Goal: Task Accomplishment & Management: Complete application form

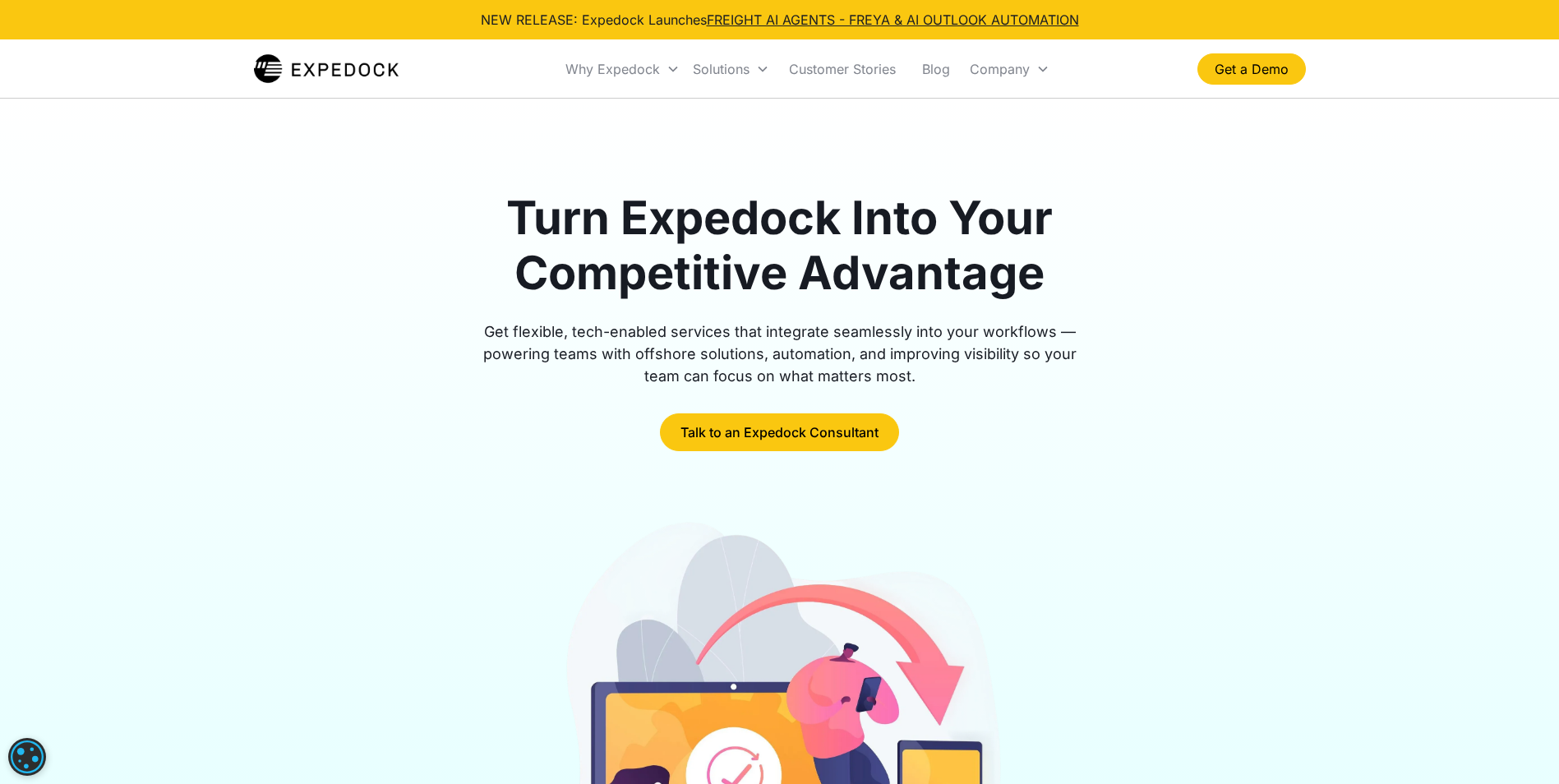
select select "Logistics"
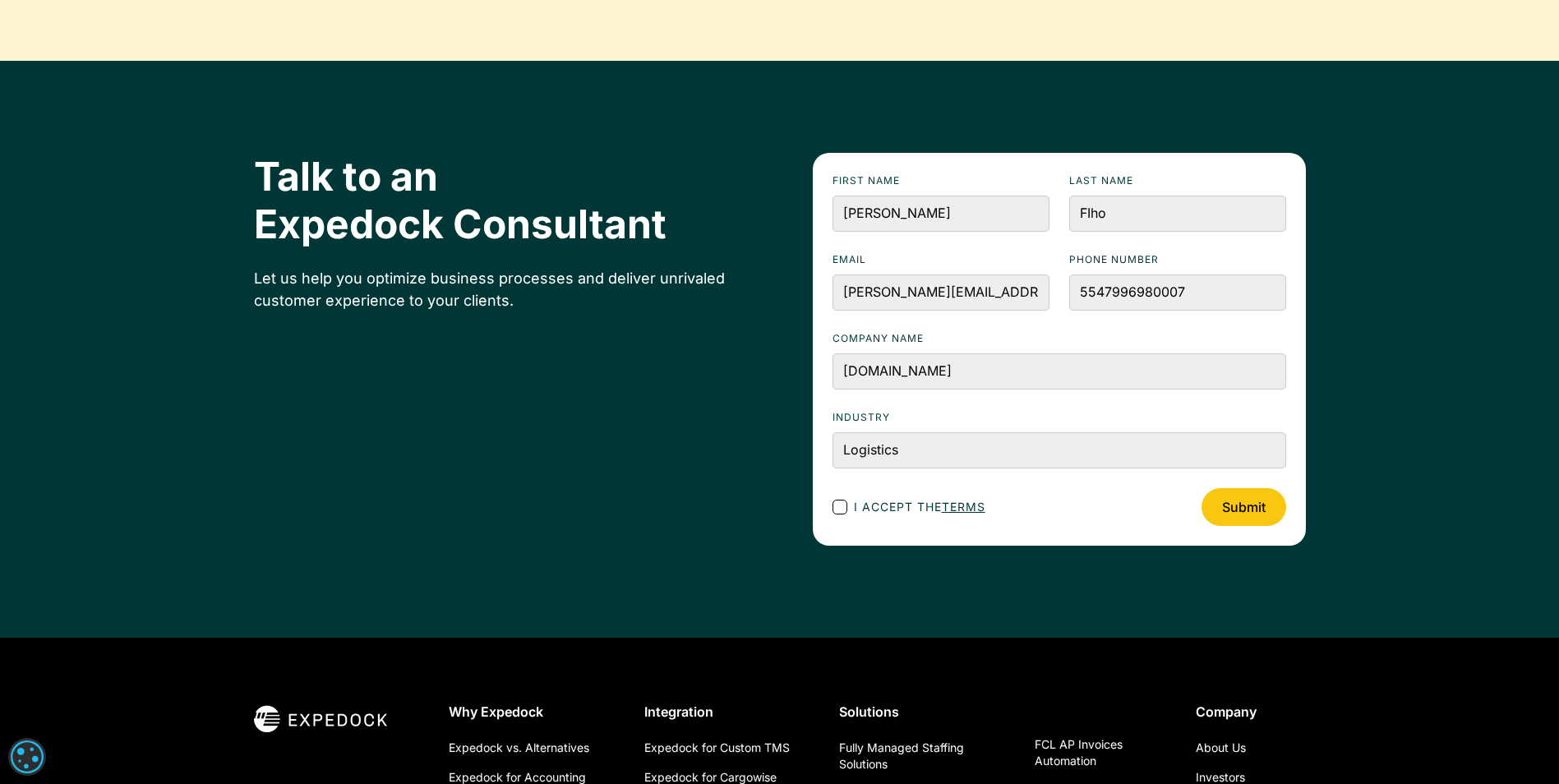
scroll to position [5761, 0]
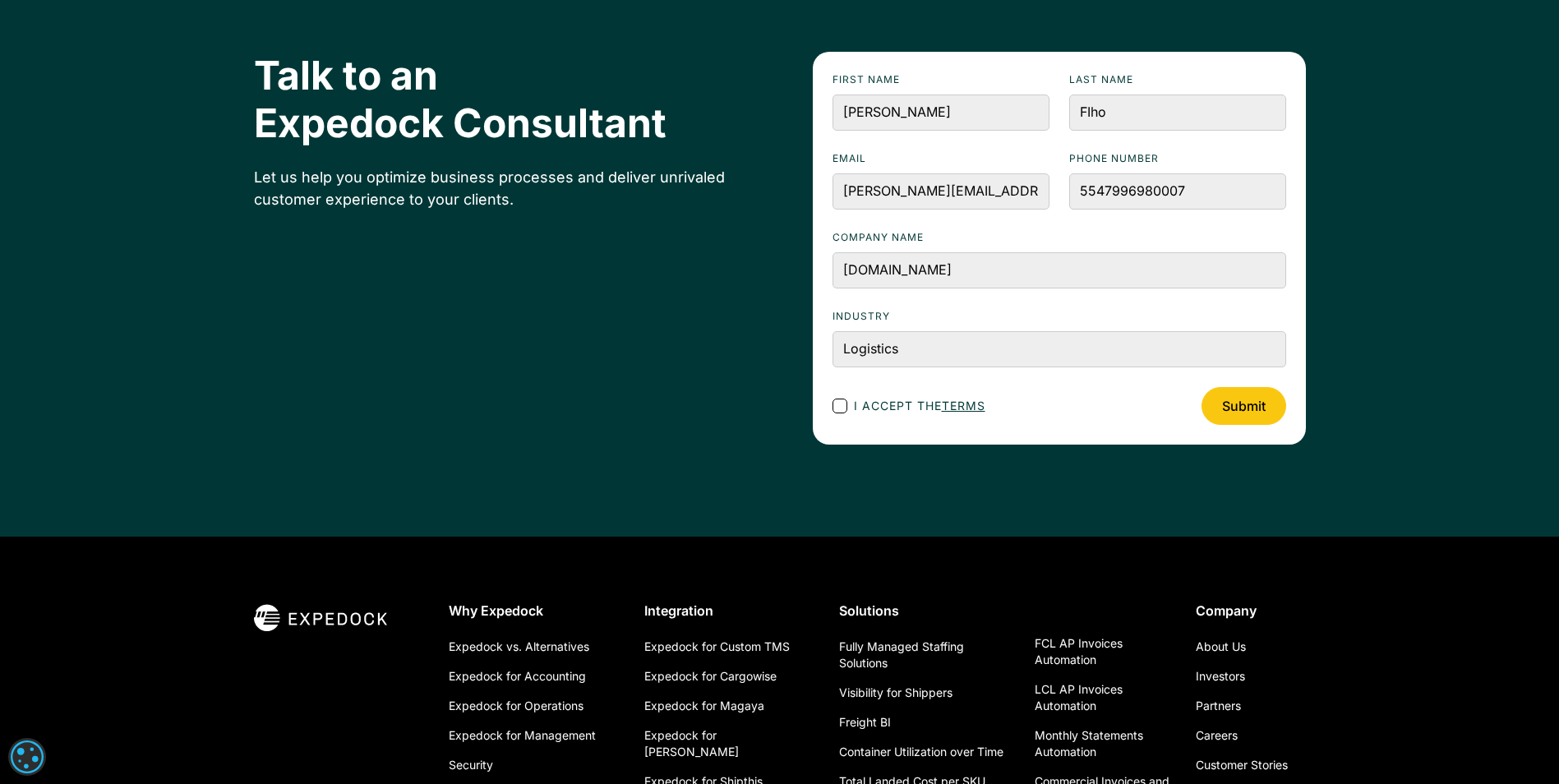
click at [837, 409] on div "Footer Contact Form" at bounding box center [840, 406] width 14 height 14
click at [849, 409] on input "I accept the terms" at bounding box center [855, 406] width 11 height 11
click at [1244, 413] on input "Submit" at bounding box center [1244, 406] width 85 height 38
click at [840, 403] on div "Footer Contact Form" at bounding box center [840, 406] width 14 height 14
click at [849, 403] on input "I accept the terms" at bounding box center [855, 406] width 11 height 11
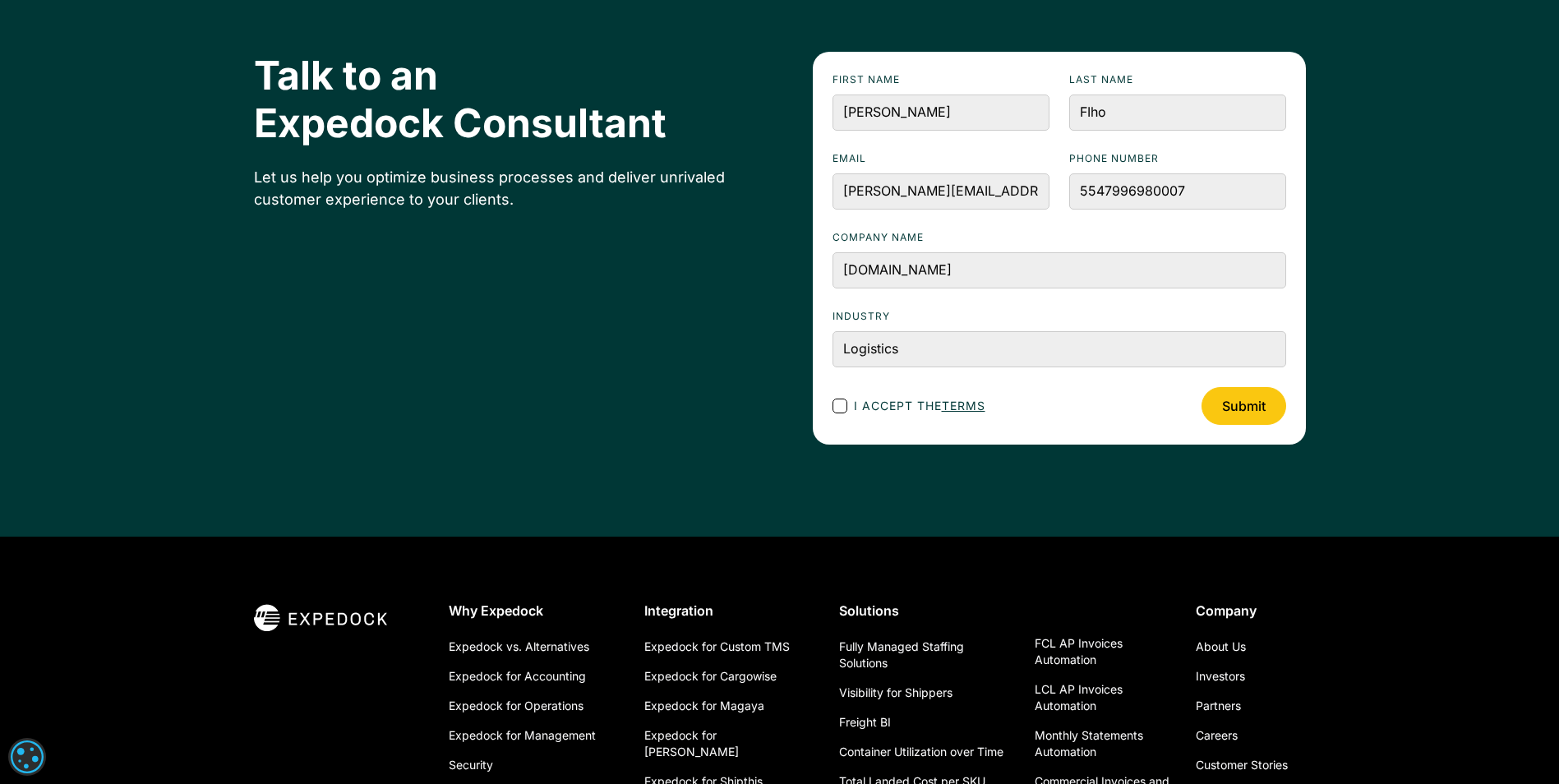
click at [833, 406] on div "Footer Contact Form" at bounding box center [840, 406] width 14 height 14
click at [849, 406] on input "I accept the terms" at bounding box center [855, 406] width 11 height 11
checkbox input "false"
click at [1235, 409] on input "Submit" at bounding box center [1244, 406] width 85 height 38
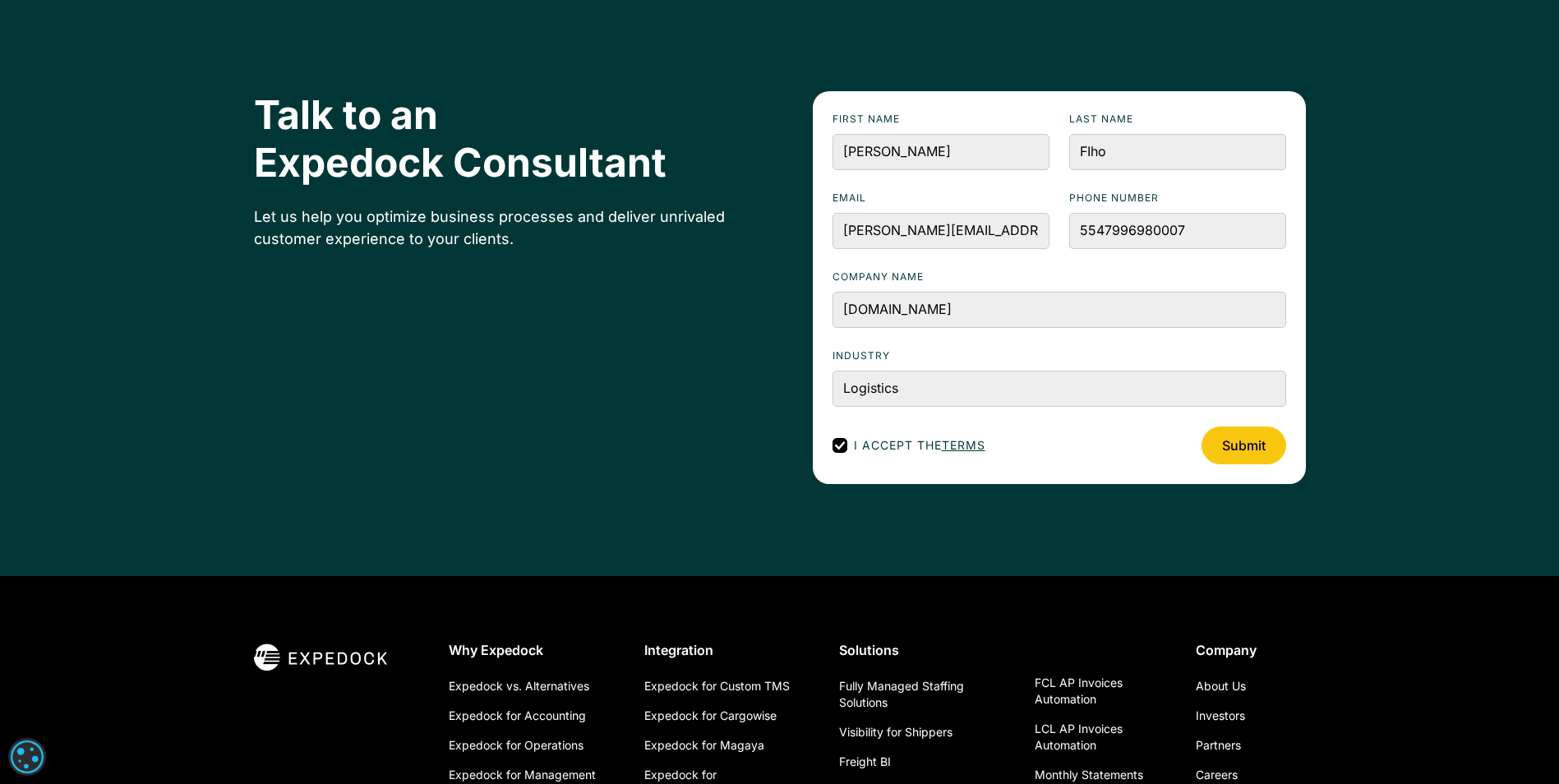
click at [153, 387] on div "Talk to an Expedock Consultant Let us help you optimize business processes and …" at bounding box center [780, 287] width 1559 height 577
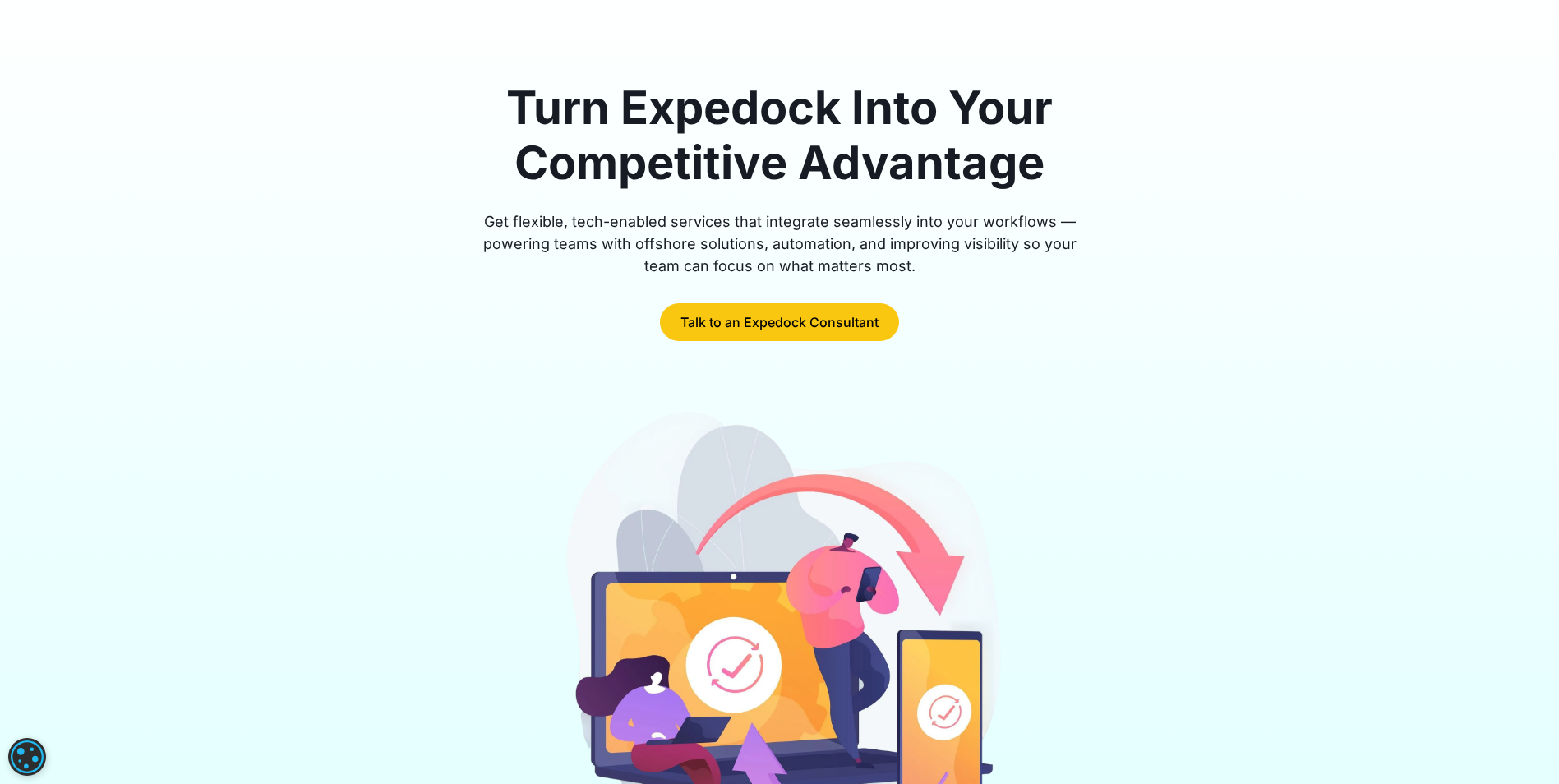
scroll to position [0, 0]
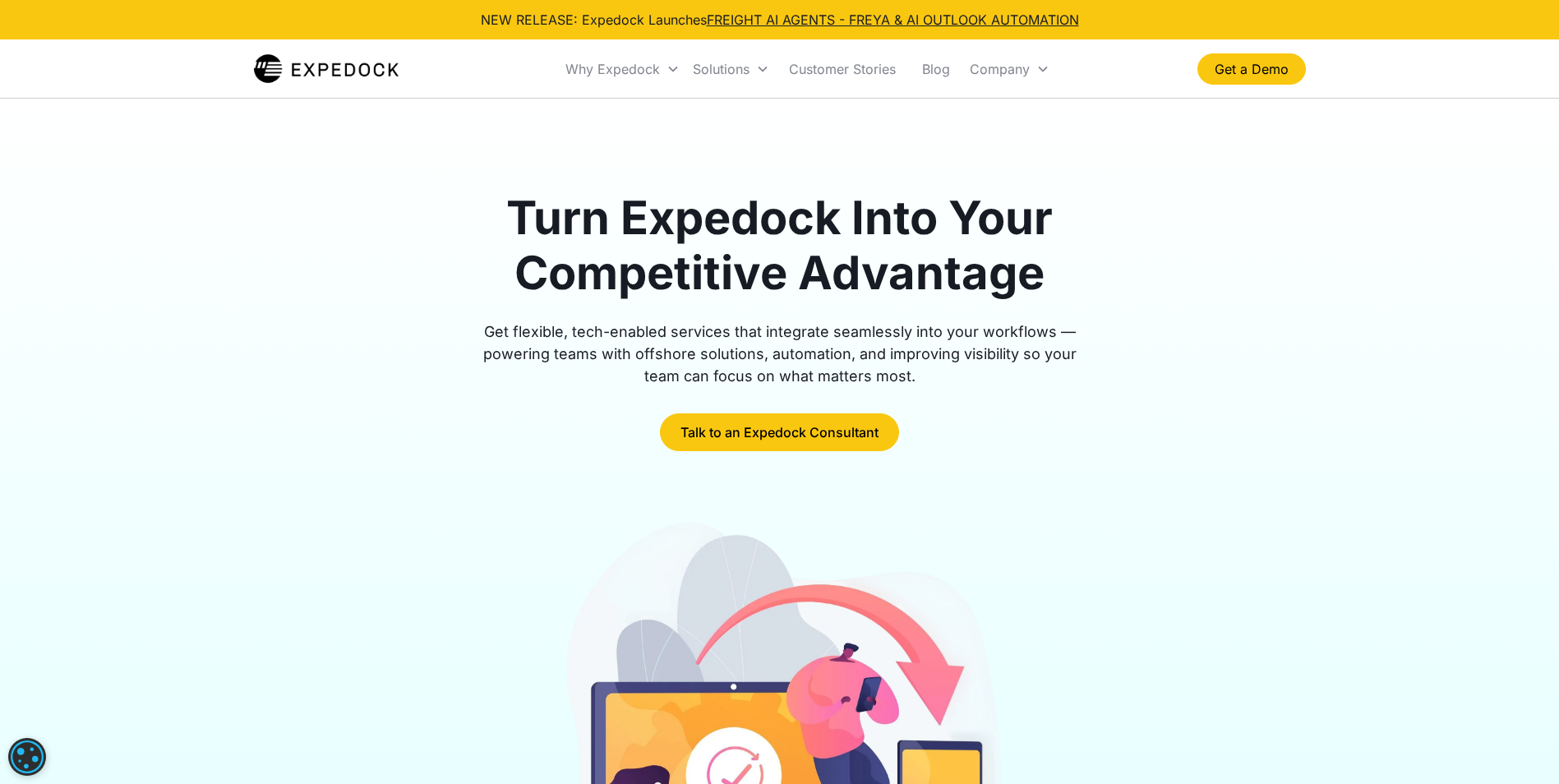
click at [328, 76] on img "home" at bounding box center [327, 69] width 146 height 33
click at [1233, 80] on link "Get a Demo" at bounding box center [1252, 69] width 109 height 31
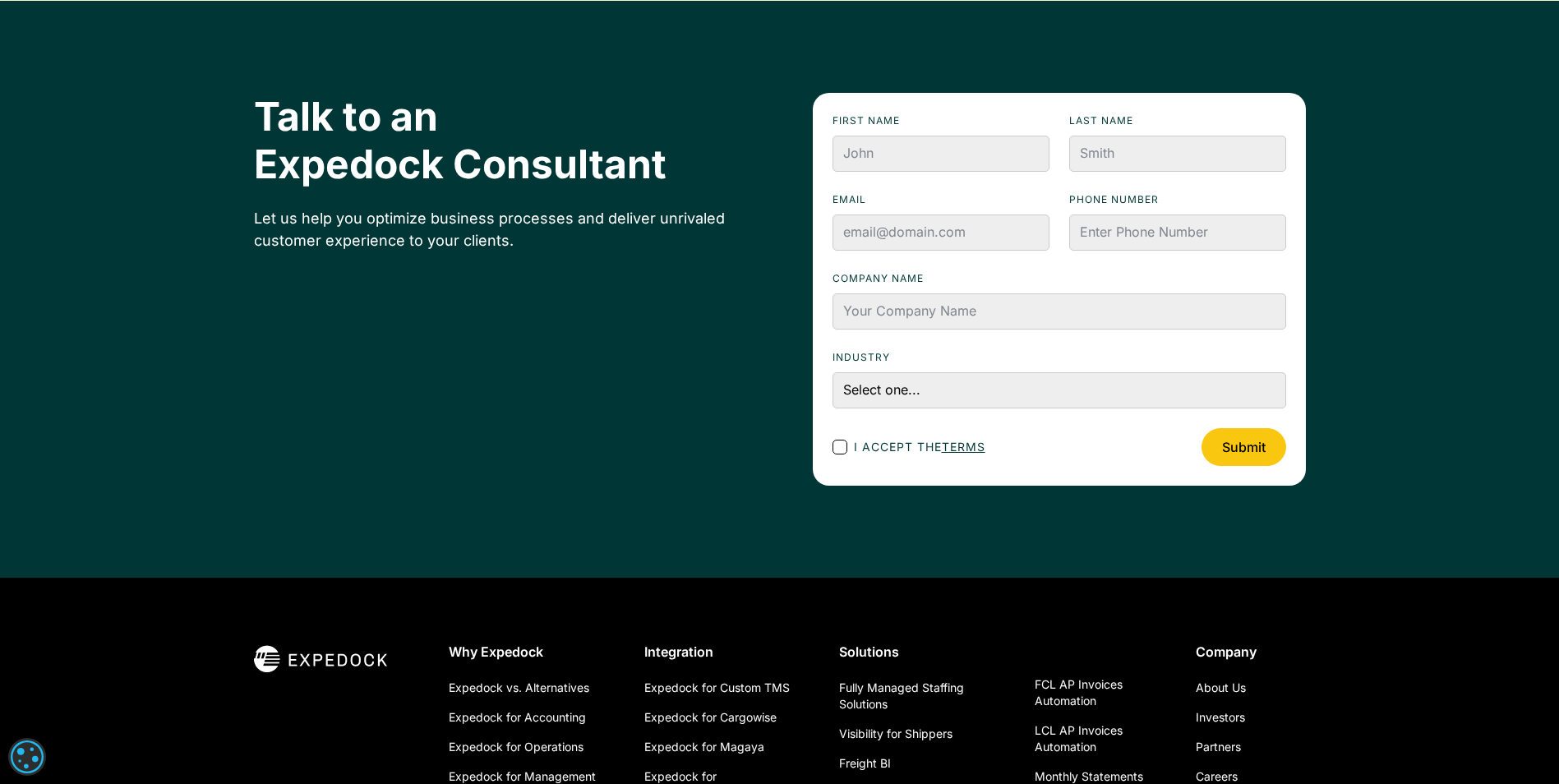
scroll to position [5597, 0]
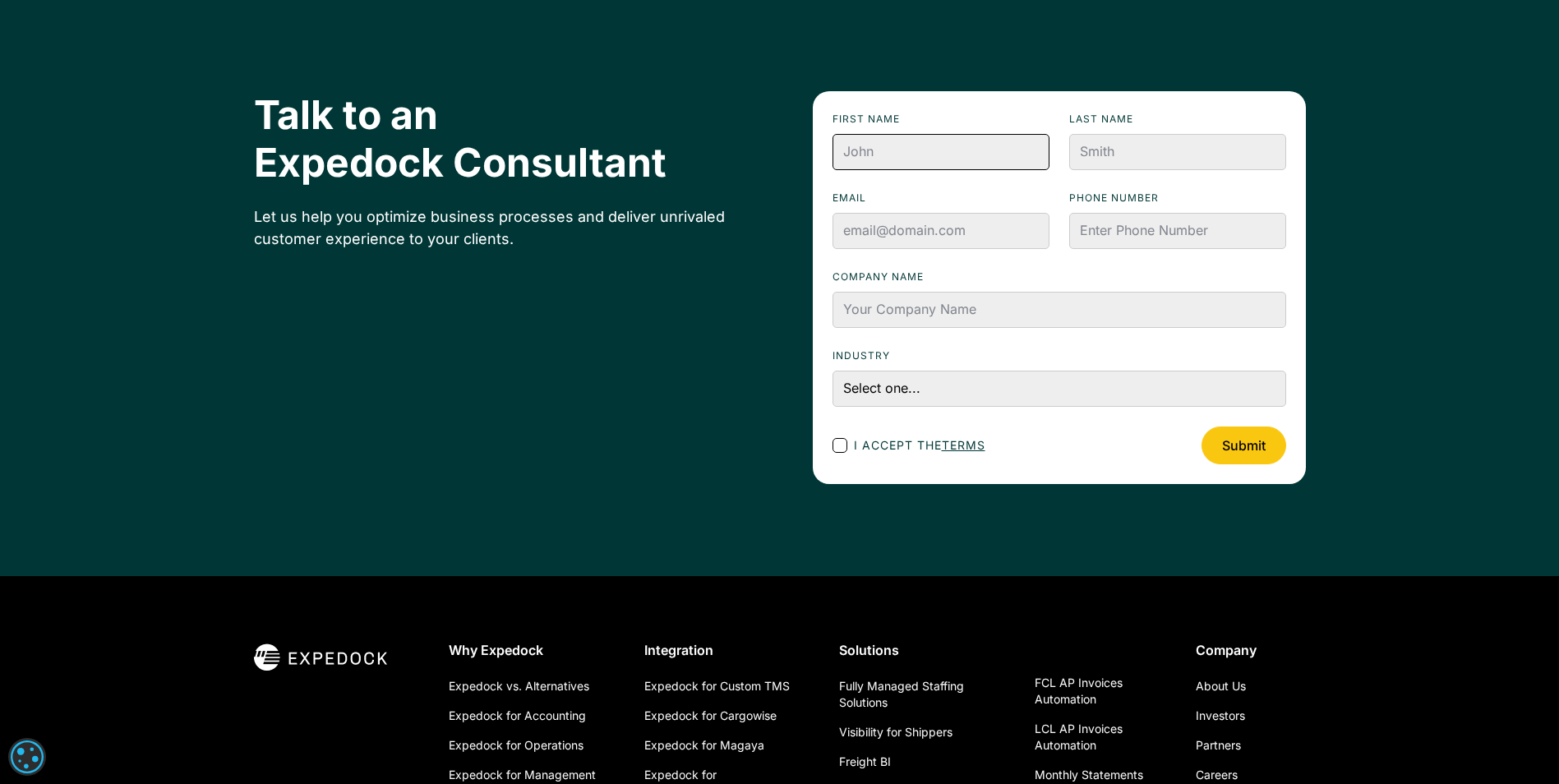
click at [967, 154] on input "First name" at bounding box center [942, 152] width 217 height 36
type input "[PERSON_NAME]"
type input "FIho"
type input "[PERSON_NAME][EMAIL_ADDRESS][DOMAIN_NAME]"
type input "5547996980007"
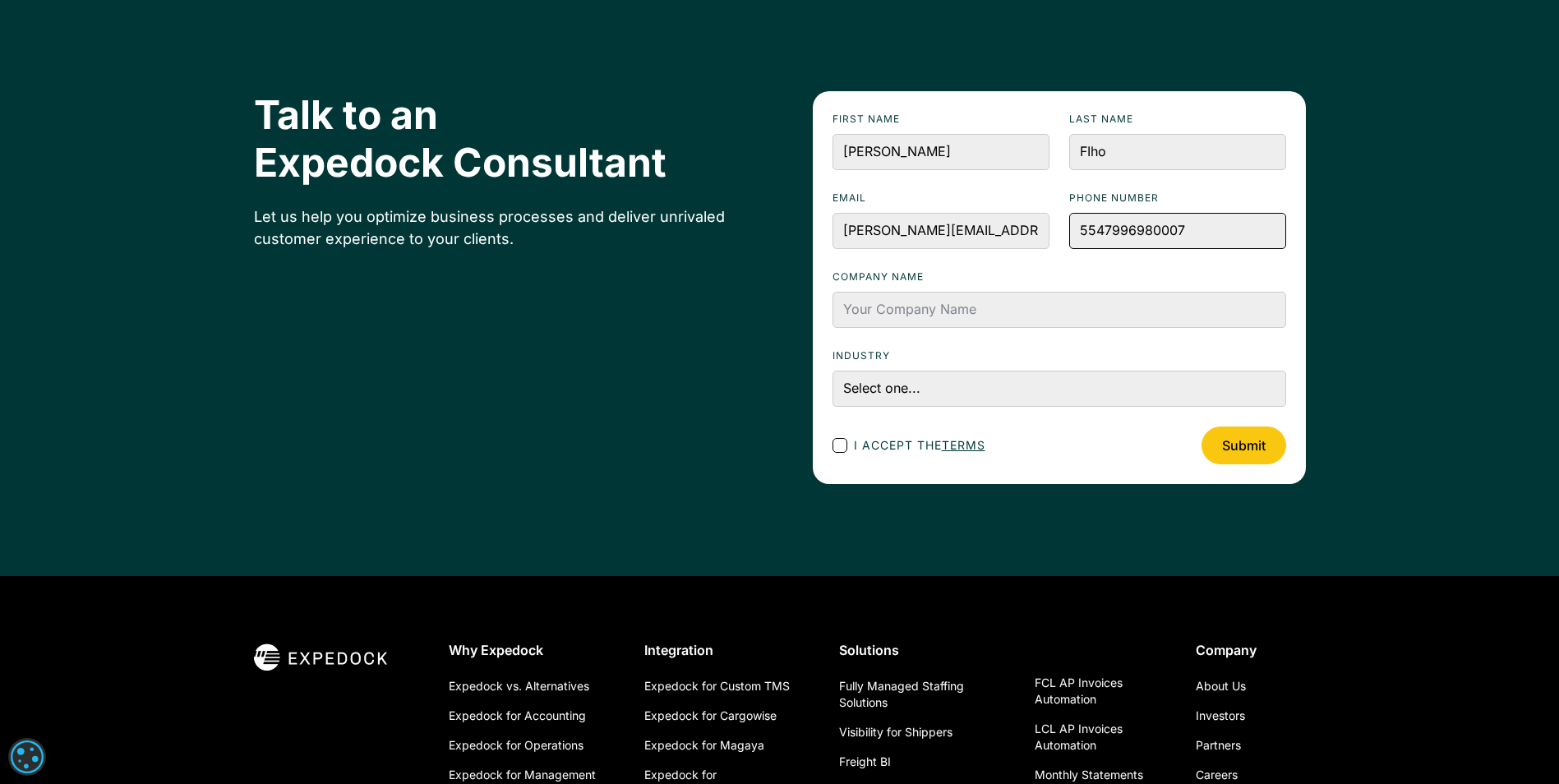
type input "[DOMAIN_NAME]"
click at [934, 391] on select "Select one... Accounting and Finance Home Contracting and Improvement Logistics…" at bounding box center [1059, 388] width 454 height 36
select select "Logistics"
click at [833, 370] on select "Select one... Accounting and Finance Home Contracting and Improvement Logistics…" at bounding box center [1059, 388] width 454 height 36
click at [837, 450] on div "Footer Contact Form" at bounding box center [840, 445] width 14 height 14
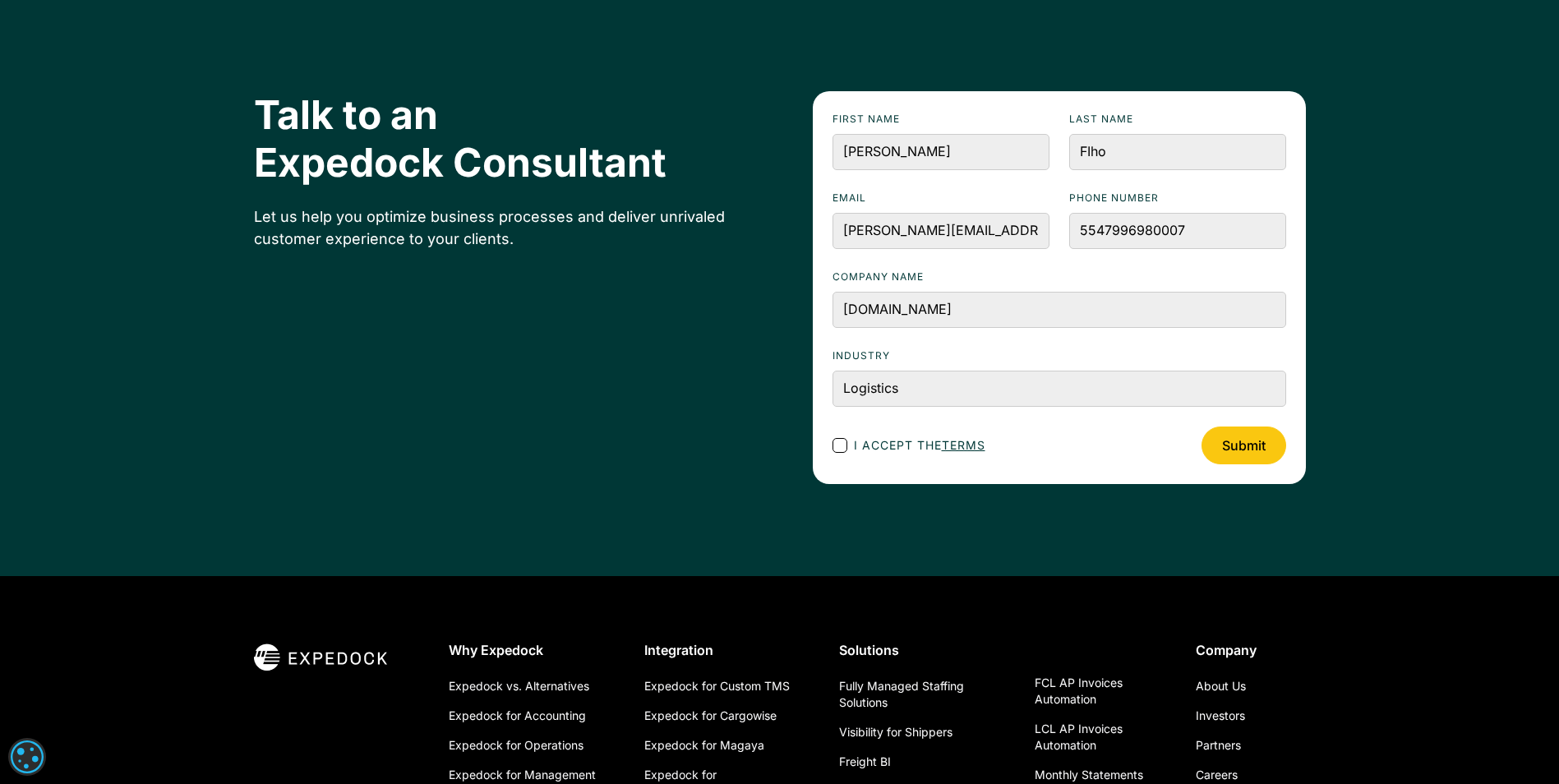
click at [849, 450] on input "I accept the terms" at bounding box center [855, 445] width 11 height 11
checkbox input "true"
click at [1233, 452] on input "Submit" at bounding box center [1244, 445] width 85 height 38
type input "Please wait..."
